Goal: Task Accomplishment & Management: Complete application form

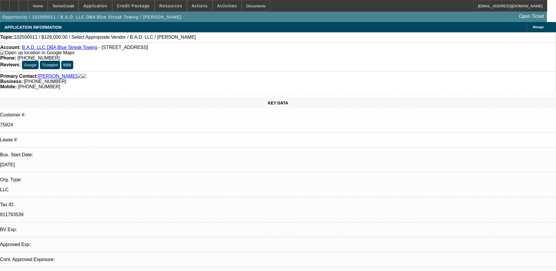
select select "0.2"
select select "2"
select select "0"
click at [14, 4] on icon at bounding box center [14, 4] width 0 height 0
select select "1"
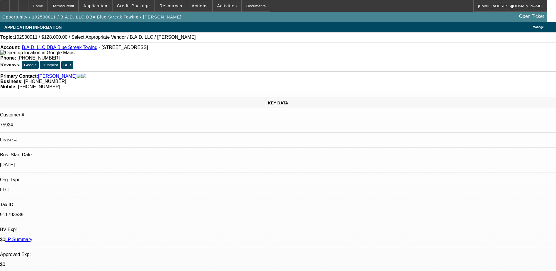
select select "2"
select select "6"
click at [312, 23] on div "APPLICATION INFORMATION [GEOGRAPHIC_DATA]" at bounding box center [278, 27] width 556 height 10
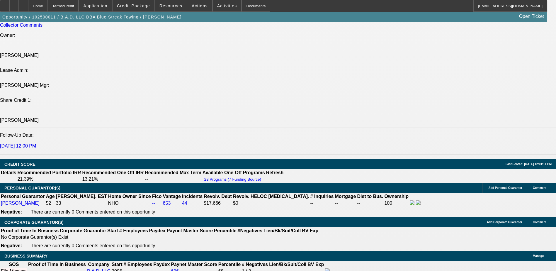
scroll to position [718, 0]
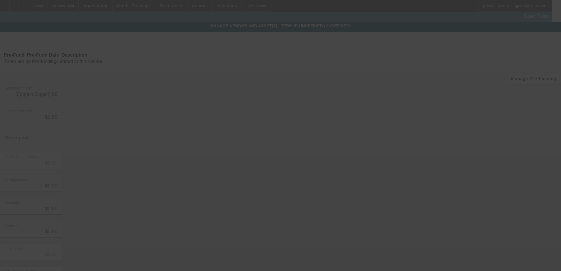
type input "$160,000.00"
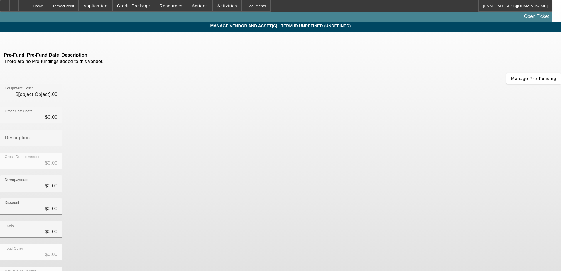
type input "$160,000.00"
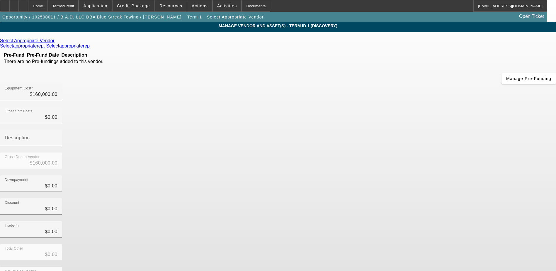
click at [56, 42] on icon at bounding box center [56, 40] width 0 height 5
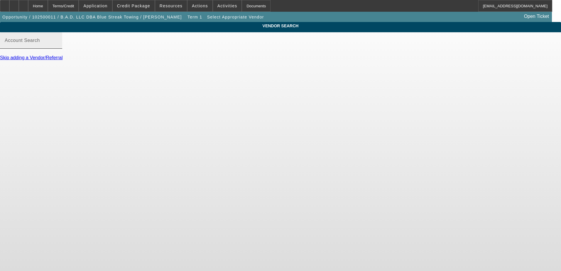
click at [57, 45] on div "Account Search" at bounding box center [31, 40] width 53 height 16
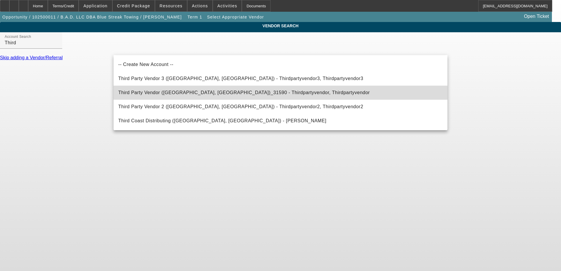
click at [163, 90] on span "Third Party Vendor ([GEOGRAPHIC_DATA], [GEOGRAPHIC_DATA])_31590 - Thirdpartyven…" at bounding box center [243, 92] width 251 height 7
type input "Third Party Vendor ([GEOGRAPHIC_DATA], [GEOGRAPHIC_DATA])_31590 - Thirdpartyven…"
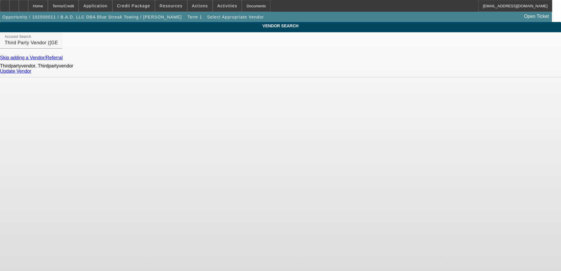
click at [31, 74] on link "Update Vendor" at bounding box center [15, 71] width 31 height 5
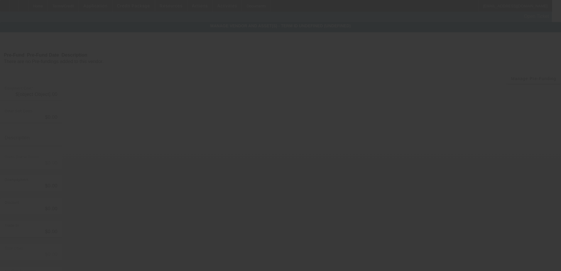
type input "$160,000.00"
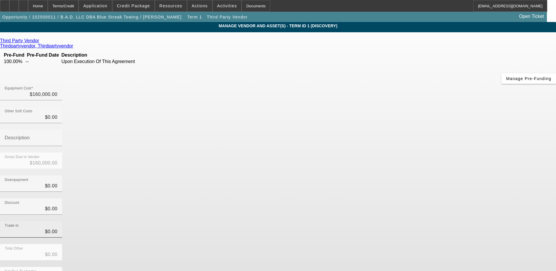
scroll to position [2, 0]
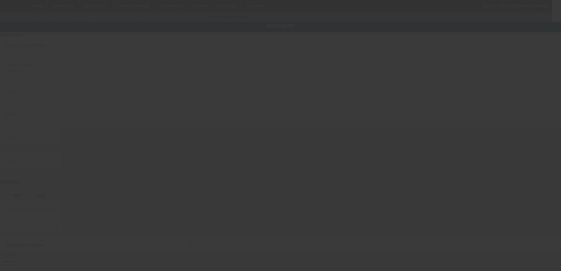
type input "[STREET_ADDRESS]"
type input "Ste A"
type input "El Dorado"
type input "95623"
type input "El Dorado"
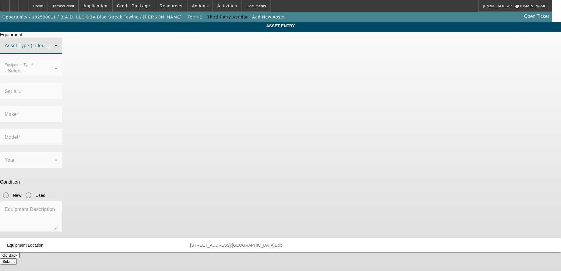
click at [55, 52] on span at bounding box center [30, 48] width 50 height 7
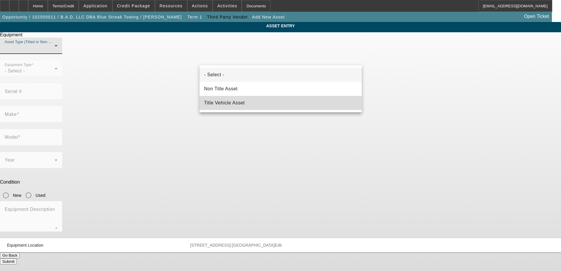
click at [236, 99] on span "Title Vehicle Asset" at bounding box center [224, 102] width 41 height 7
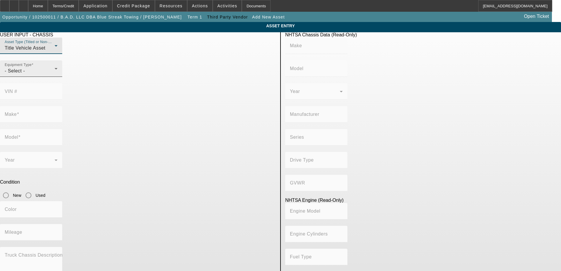
click at [55, 74] on div "- Select -" at bounding box center [30, 70] width 50 height 7
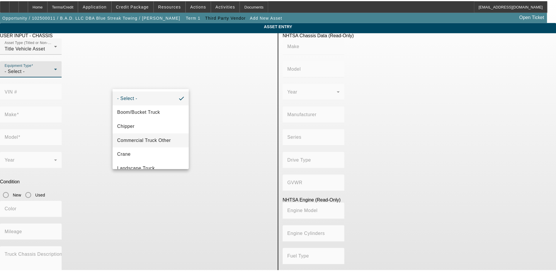
scroll to position [65, 0]
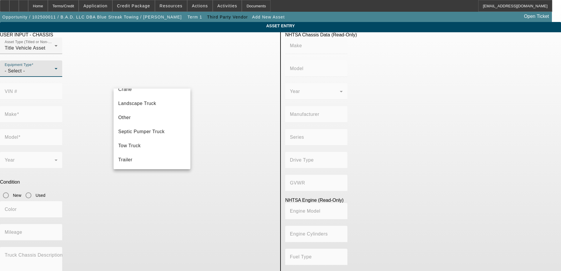
click at [146, 144] on mat-option "Tow Truck" at bounding box center [151, 146] width 77 height 14
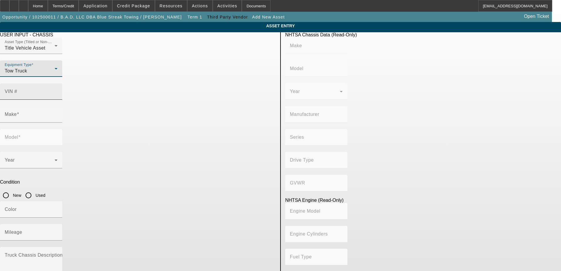
click at [57, 90] on input "VIN #" at bounding box center [31, 93] width 53 height 7
type input "[US_VEHICLE_IDENTIFICATION_NUMBER]"
type input "FREIGHTLINER"
type input "M2"
type input "DAIMLER TRUCK NORTH AMERICA LLC"
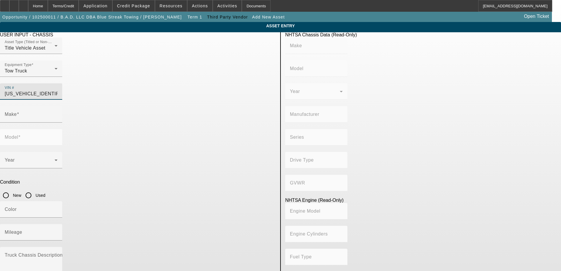
type input "106 Medium Duty"
type input "4x2"
type input "Class 7: 26,001 - 33,000 lb (11,794 - 14,969 kg)"
type input "Cummins L9"
type input "6"
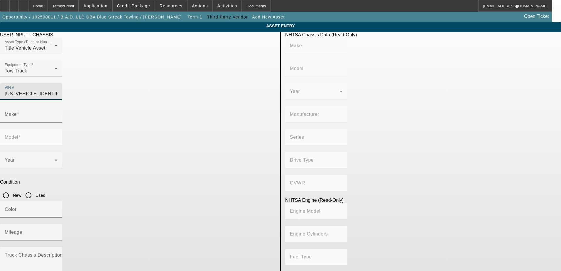
type input "Diesel"
type input "549.2136968525"
type input "9"
type input "FREIGHTLINER"
type input "M2"
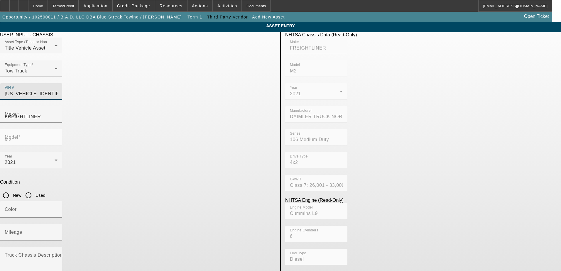
type input "[US_VEHICLE_IDENTIFICATION_NUMBER]"
click at [62, 60] on div at bounding box center [31, 57] width 62 height 6
type input "FREIGHTLINER"
type input "M2"
type input "DAIMLER TRUCK NORTH AMERICA LLC"
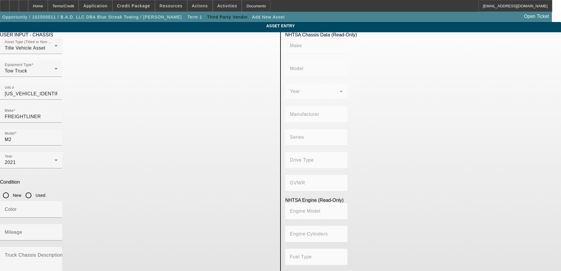
type input "106 Medium Duty"
type input "4x2"
type input "Class 7: 26,001 - 33,000 lb (11,794 - 14,969 kg)"
type input "Cummins L9"
type input "6"
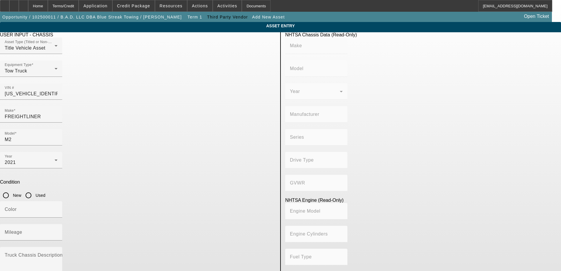
type input "Diesel"
type input "549.2136968525"
type input "9"
click at [34, 189] on input "Used" at bounding box center [29, 195] width 12 height 12
radio input "true"
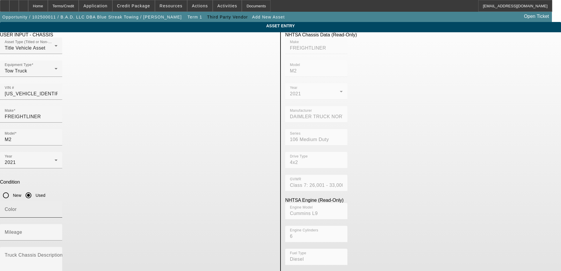
click at [57, 201] on div "Color" at bounding box center [31, 209] width 53 height 16
type input "White"
click at [22, 230] on mat-label "Mileage" at bounding box center [14, 232] width 18 height 5
click at [57, 231] on input "Mileage" at bounding box center [31, 234] width 53 height 7
type input "43406"
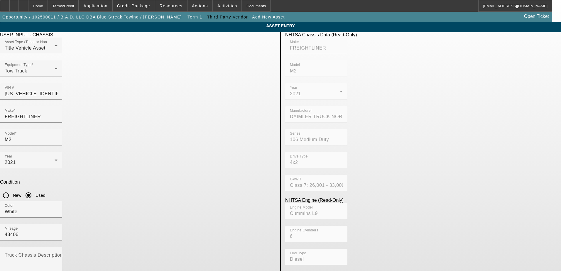
click at [274, 179] on p "Condition" at bounding box center [138, 181] width 276 height 5
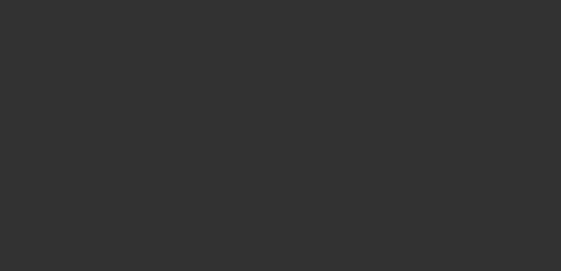
type input "$160,000.00"
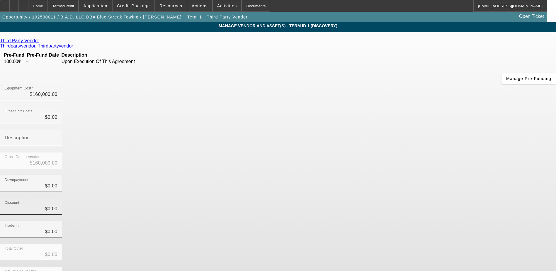
scroll to position [4, 0]
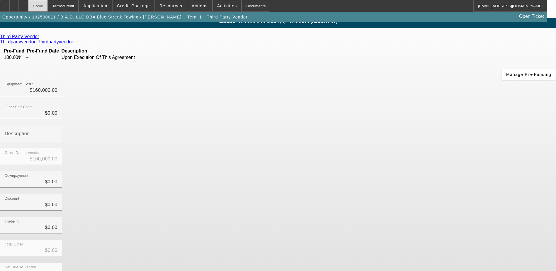
click at [48, 3] on div "Home" at bounding box center [38, 6] width 20 height 12
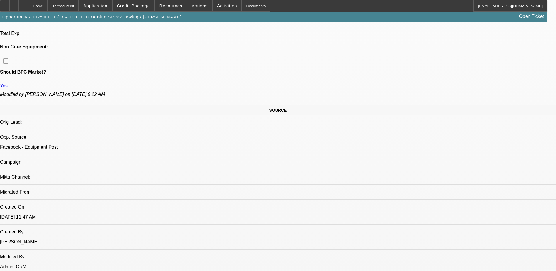
select select "0.2"
select select "2"
select select "0"
select select "6"
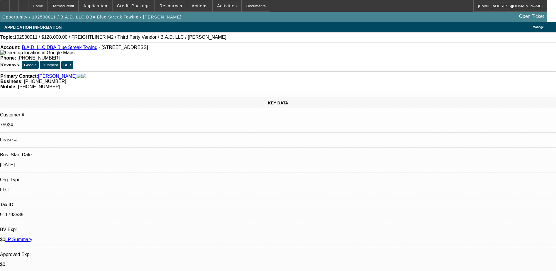
click at [59, 49] on link "B.A.D. LLC DBA Blue Streak Towing" at bounding box center [60, 47] width 76 height 5
click at [294, 14] on div "Opportunity / 102500011 / B.A.D. LLC DBA Blue Streak Towing / [PERSON_NAME] Ope…" at bounding box center [273, 17] width 547 height 10
